Goal: Task Accomplishment & Management: Manage account settings

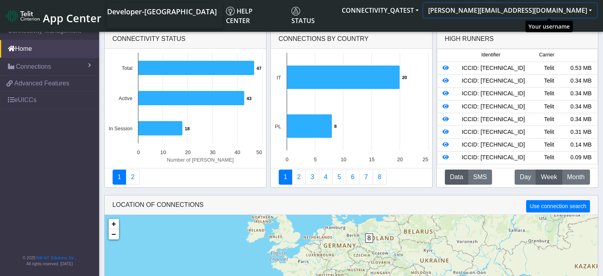
click at [592, 12] on button "[PERSON_NAME][EMAIL_ADDRESS][DOMAIN_NAME]" at bounding box center [510, 10] width 173 height 14
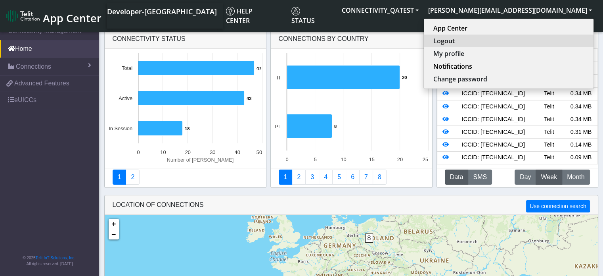
click at [541, 43] on button "Logout" at bounding box center [509, 41] width 170 height 13
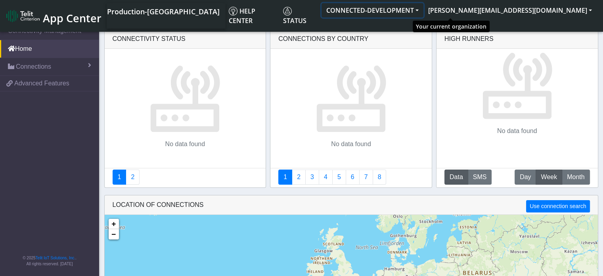
click at [424, 12] on button "CONNECTED-DEVELOPMENT" at bounding box center [373, 10] width 102 height 14
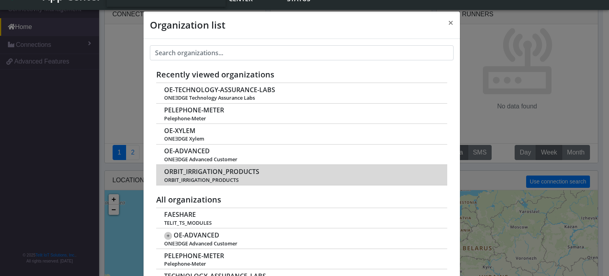
scroll to position [36, 0]
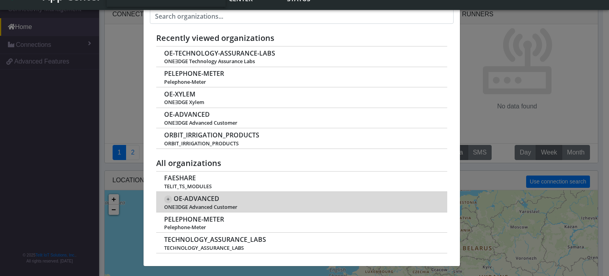
click at [166, 198] on span "+" at bounding box center [168, 199] width 8 height 8
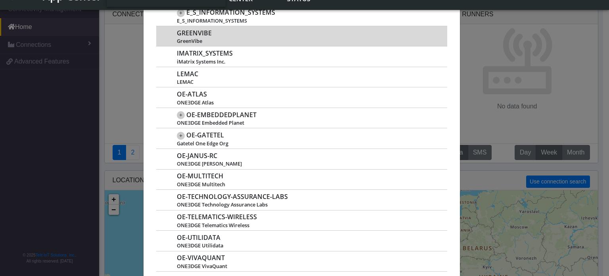
scroll to position [274, 0]
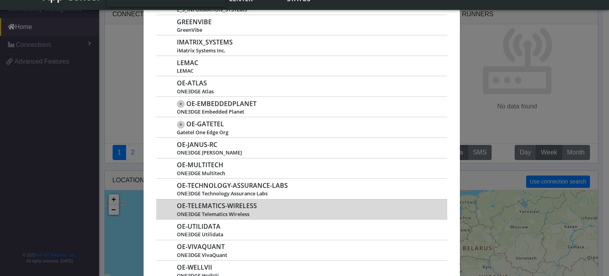
click at [205, 202] on span "OE-TELEMATICS-WIRELESS" at bounding box center [217, 206] width 80 height 8
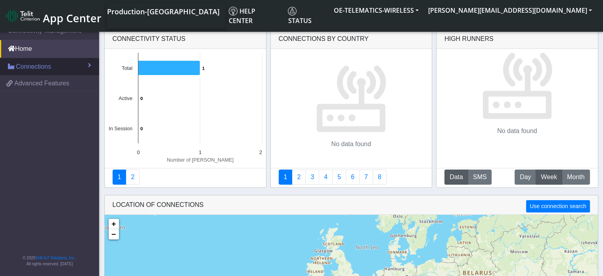
click at [38, 67] on span "Connections" at bounding box center [33, 67] width 35 height 10
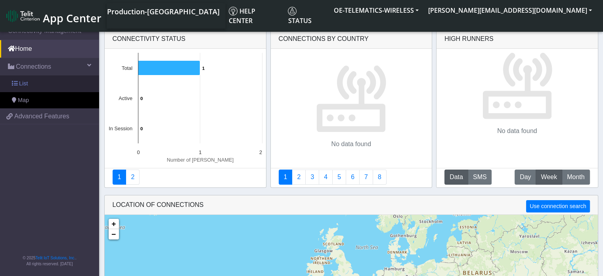
click at [33, 77] on link "List" at bounding box center [49, 83] width 99 height 17
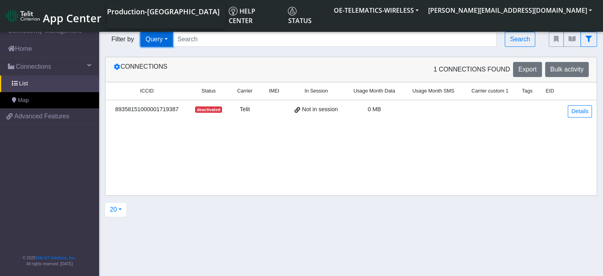
click at [169, 38] on button "Query" at bounding box center [156, 39] width 33 height 15
click at [69, 15] on span "App Center" at bounding box center [72, 18] width 59 height 15
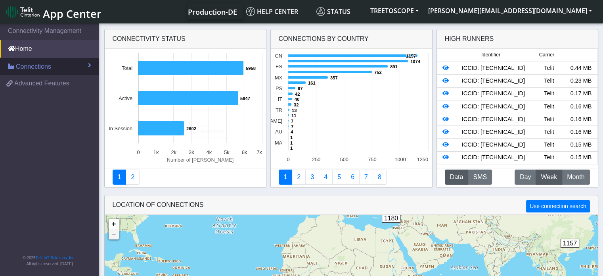
click at [50, 70] on span "Connections" at bounding box center [33, 67] width 35 height 10
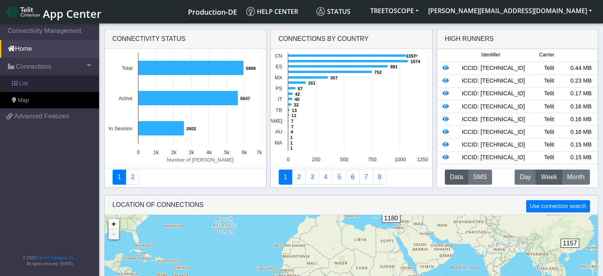
click at [42, 82] on link "List" at bounding box center [49, 83] width 99 height 17
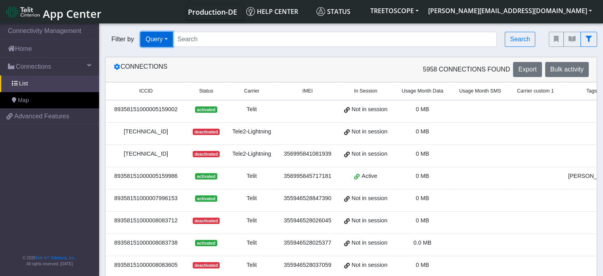
click at [168, 40] on button "Query" at bounding box center [156, 39] width 33 height 15
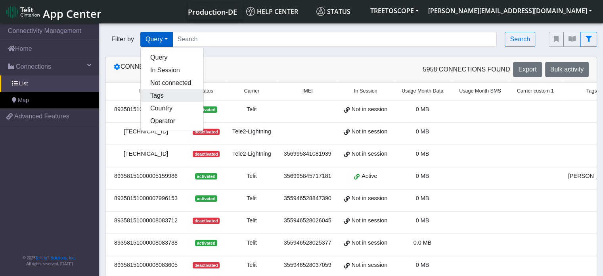
click at [163, 96] on button "Tags" at bounding box center [172, 95] width 63 height 13
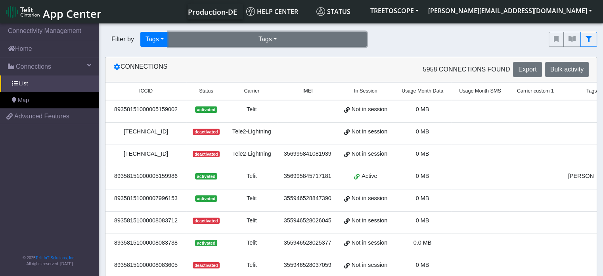
click at [287, 43] on button "Tags" at bounding box center [268, 39] width 198 height 15
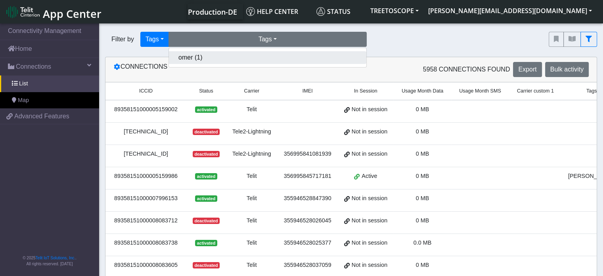
click at [284, 55] on button "omer (1)" at bounding box center [268, 57] width 198 height 13
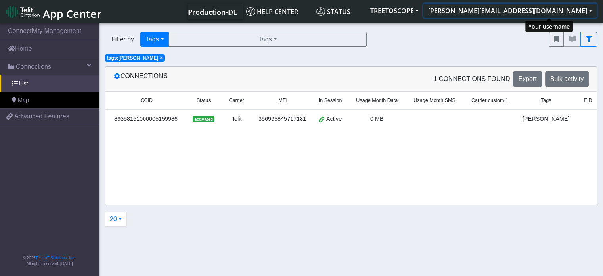
click at [590, 9] on button "[PERSON_NAME][EMAIL_ADDRESS][DOMAIN_NAME]" at bounding box center [510, 11] width 173 height 14
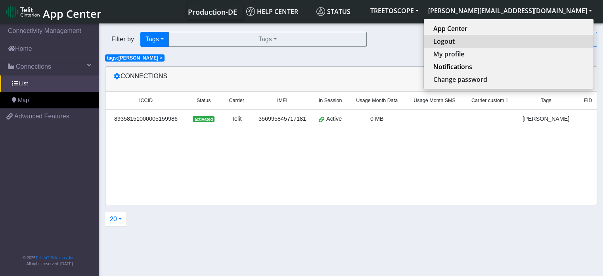
click at [534, 40] on button "Logout" at bounding box center [509, 41] width 170 height 13
